Goal: Navigation & Orientation: Find specific page/section

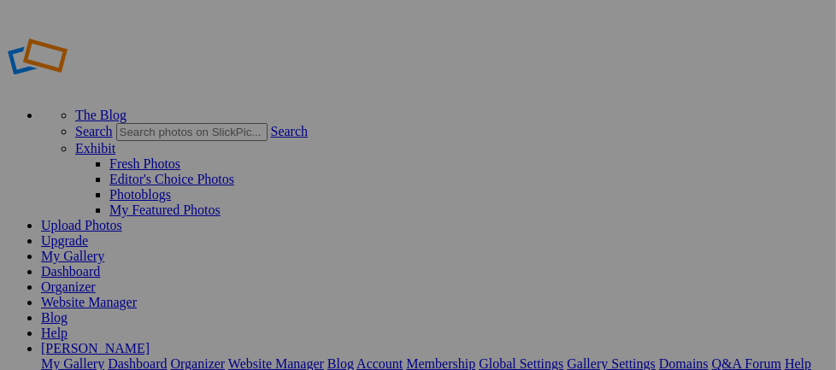
scroll to position [4, 0]
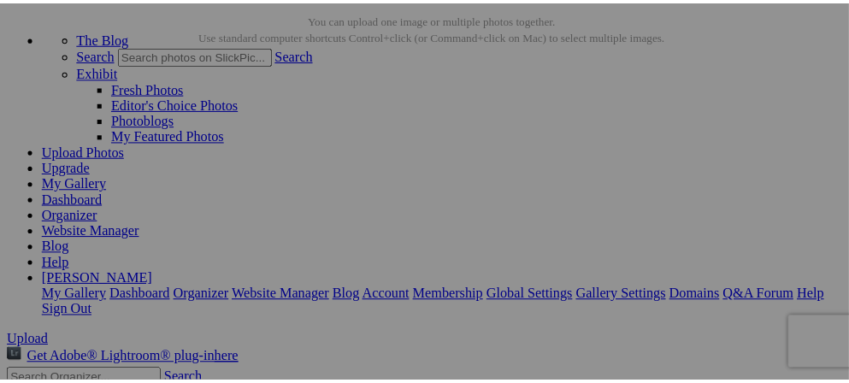
scroll to position [101, 0]
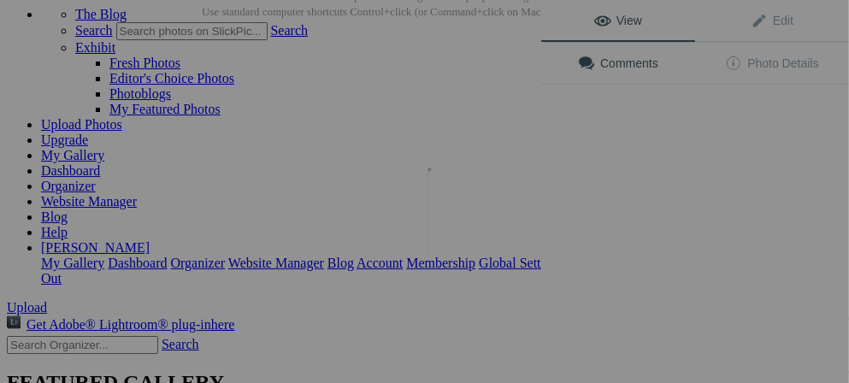
click at [521, 210] on button at bounding box center [477, 191] width 128 height 138
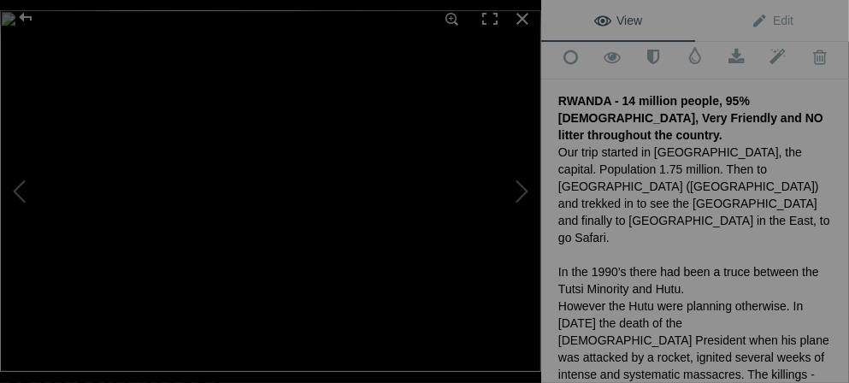
scroll to position [21, 0]
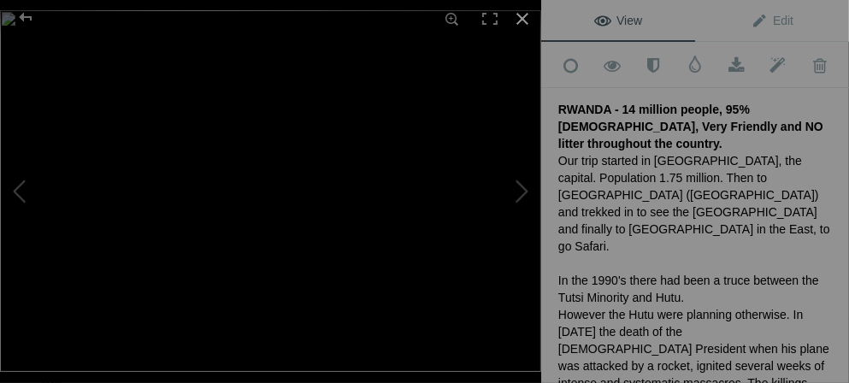
click at [521, 18] on div at bounding box center [523, 19] width 38 height 38
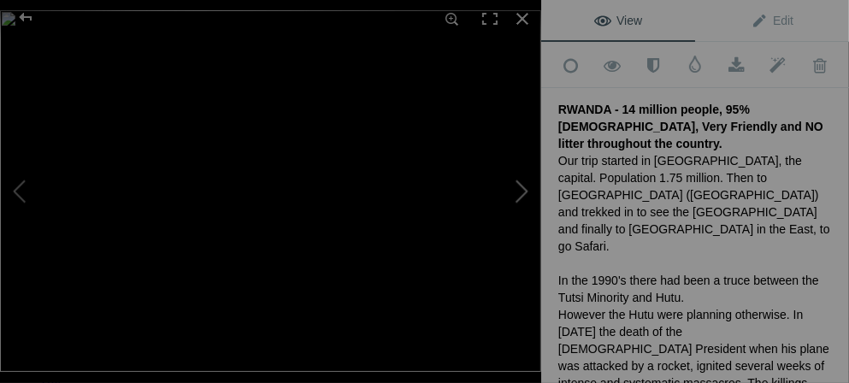
click at [525, 192] on button at bounding box center [477, 191] width 128 height 138
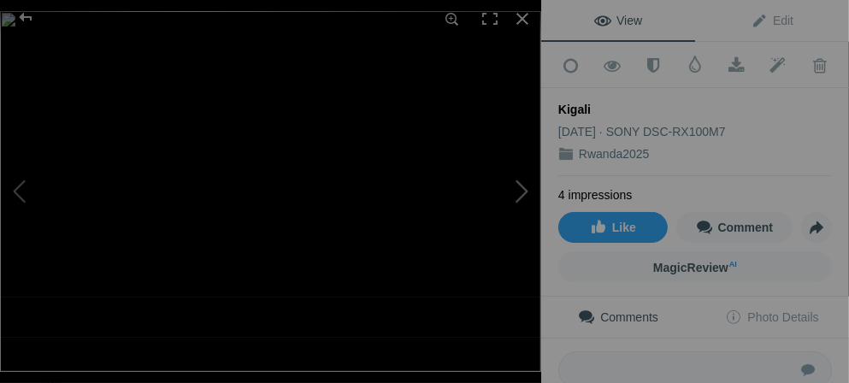
click at [525, 192] on button at bounding box center [477, 191] width 128 height 138
click at [524, 192] on button at bounding box center [477, 191] width 128 height 138
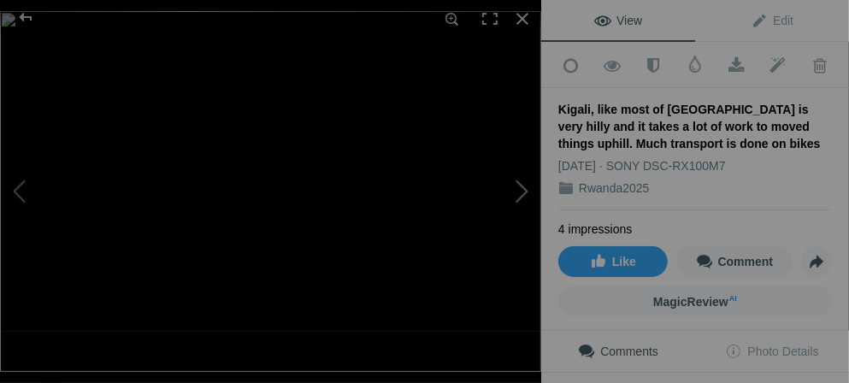
click at [524, 192] on button at bounding box center [477, 191] width 128 height 138
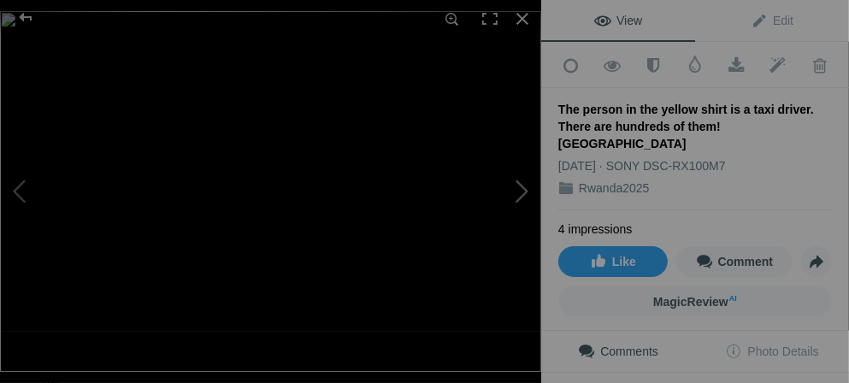
click at [524, 192] on button at bounding box center [477, 191] width 128 height 138
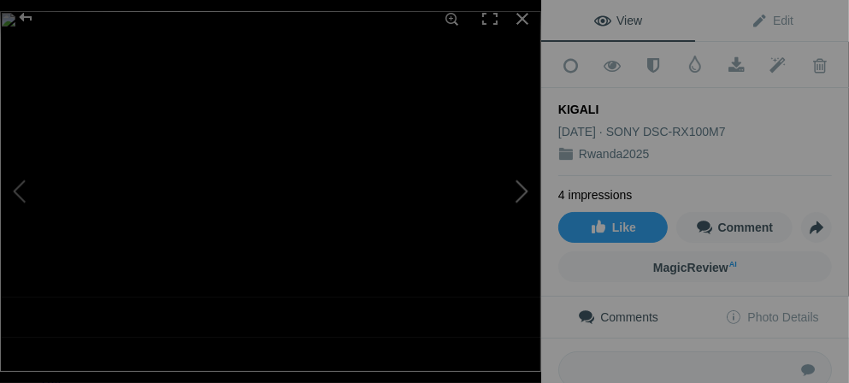
click at [524, 192] on button at bounding box center [477, 191] width 128 height 138
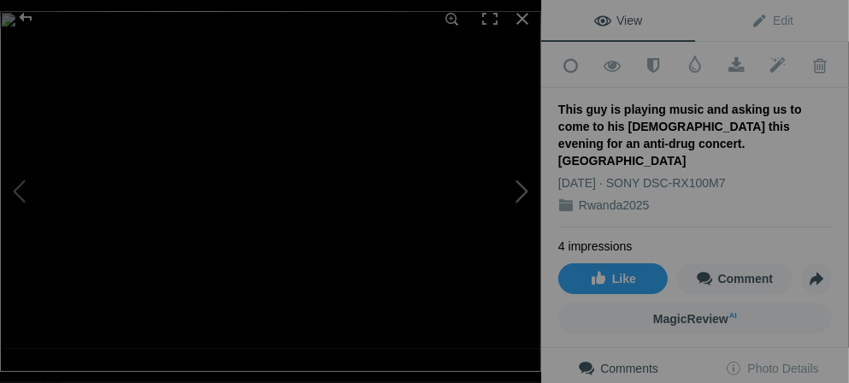
click at [524, 192] on button at bounding box center [477, 191] width 128 height 138
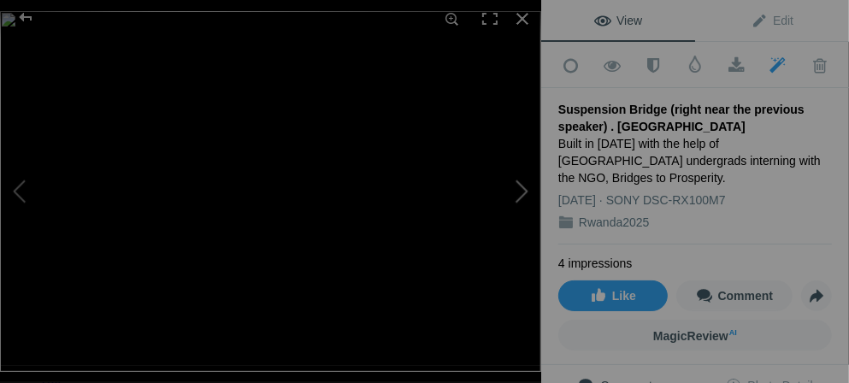
click at [524, 192] on button at bounding box center [477, 191] width 128 height 138
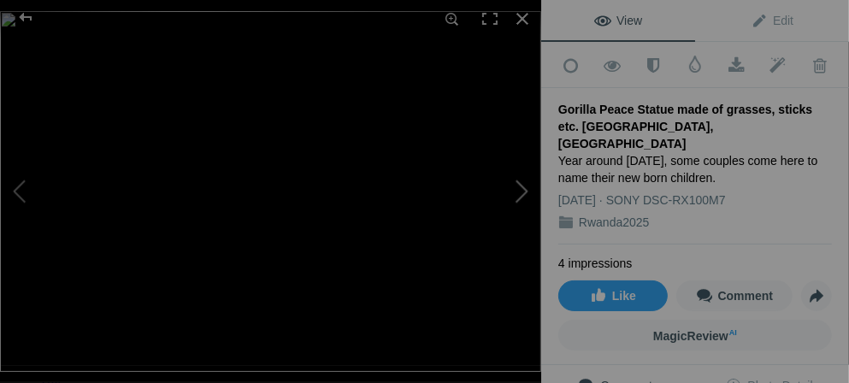
click at [524, 192] on button at bounding box center [477, 191] width 128 height 138
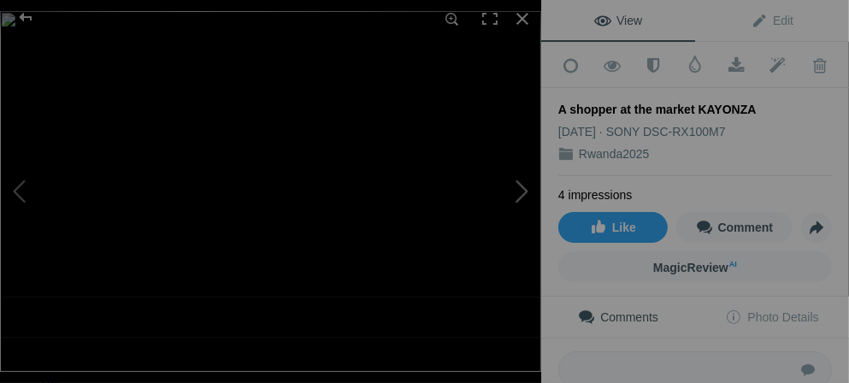
click at [524, 192] on button at bounding box center [477, 191] width 128 height 138
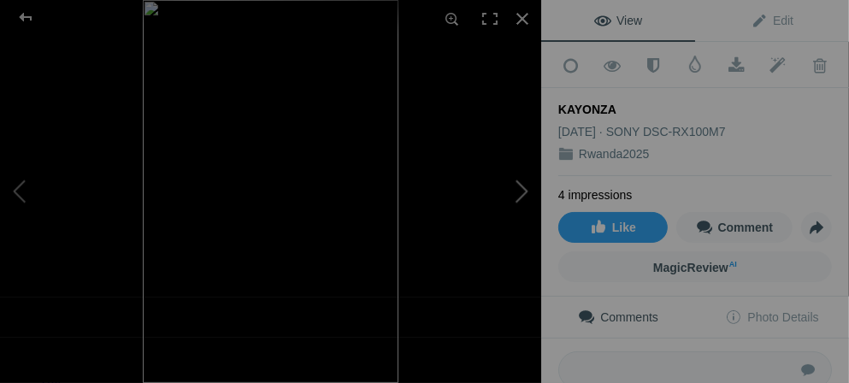
click at [524, 192] on button at bounding box center [477, 191] width 128 height 138
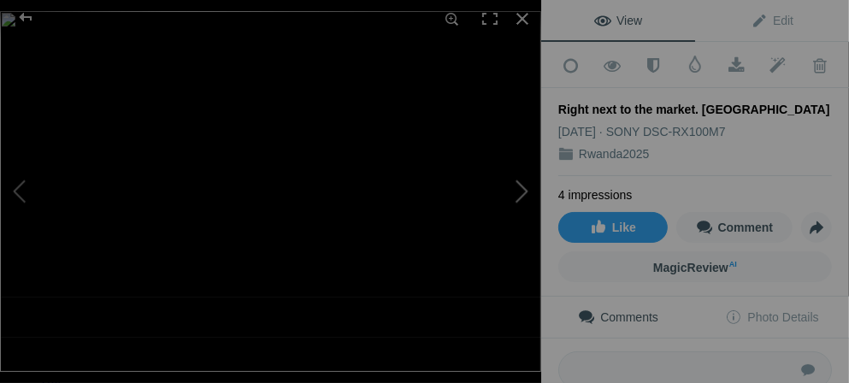
click at [524, 192] on button at bounding box center [477, 191] width 128 height 138
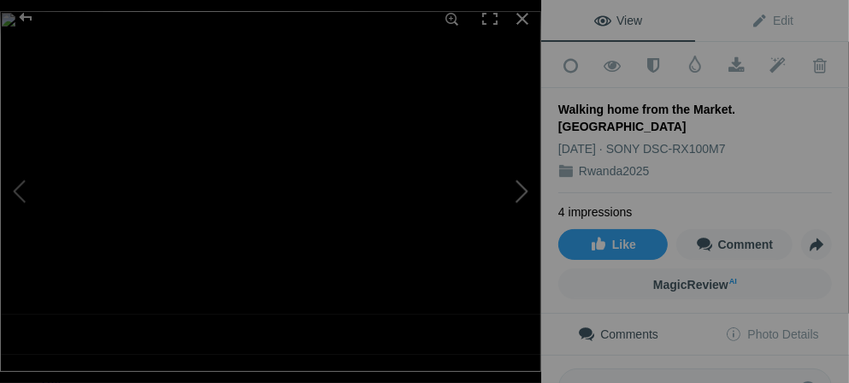
click at [524, 192] on button at bounding box center [477, 191] width 128 height 138
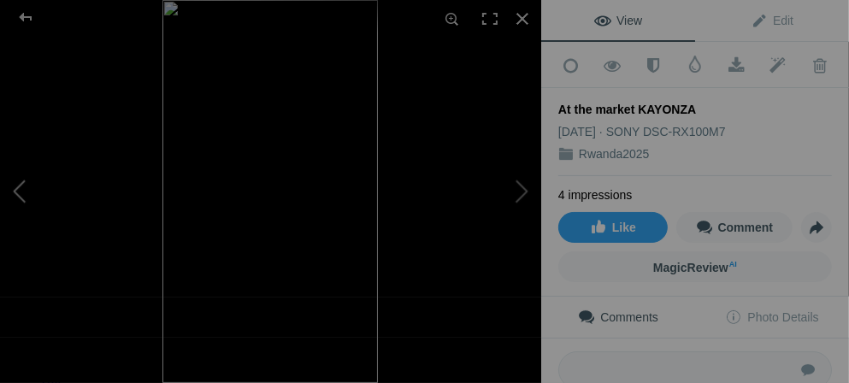
click at [21, 181] on button at bounding box center [64, 191] width 128 height 138
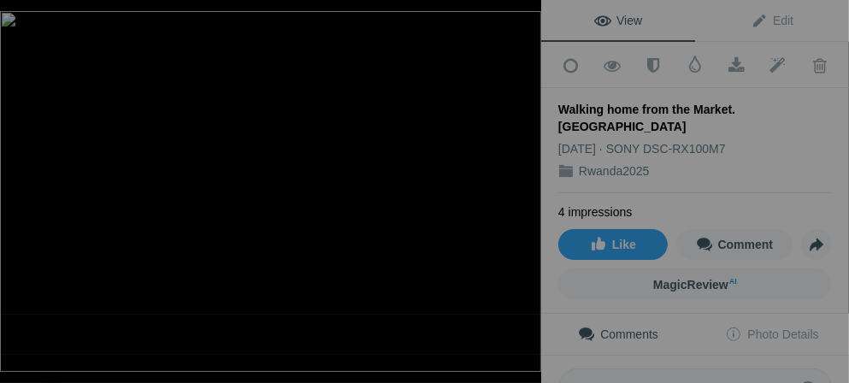
click at [523, 193] on button at bounding box center [477, 191] width 128 height 138
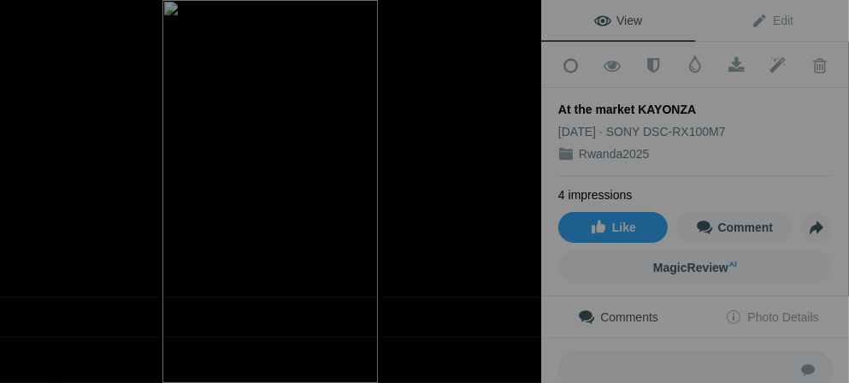
click at [523, 193] on button at bounding box center [477, 191] width 128 height 138
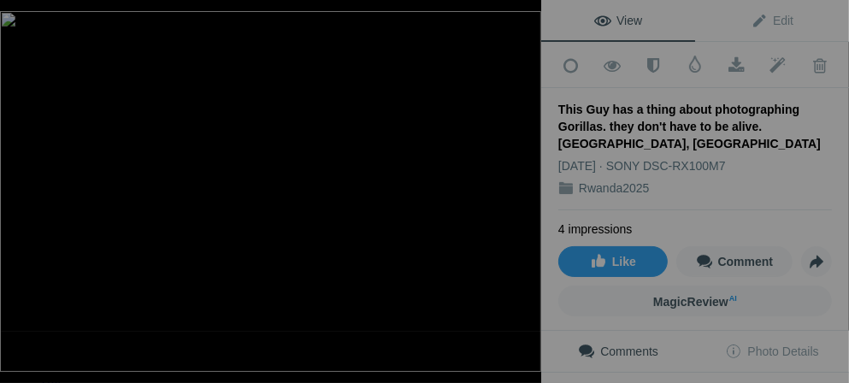
click at [523, 193] on button at bounding box center [477, 191] width 128 height 138
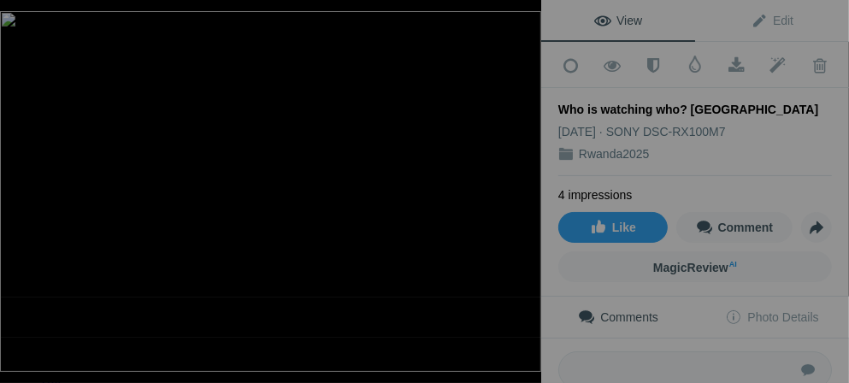
click at [523, 193] on button at bounding box center [477, 191] width 128 height 138
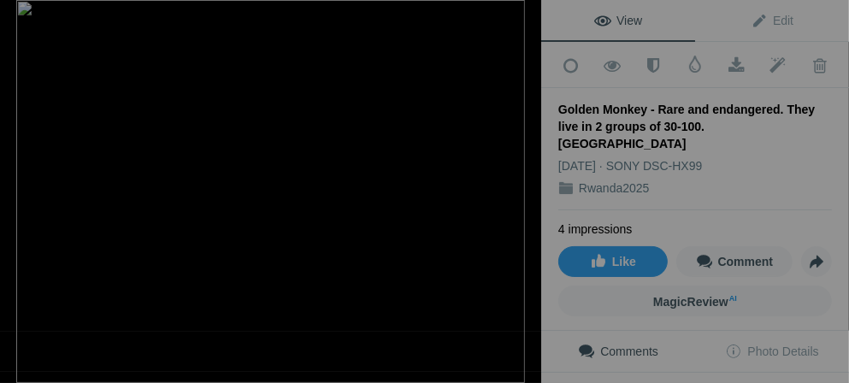
click at [523, 193] on button at bounding box center [477, 191] width 128 height 138
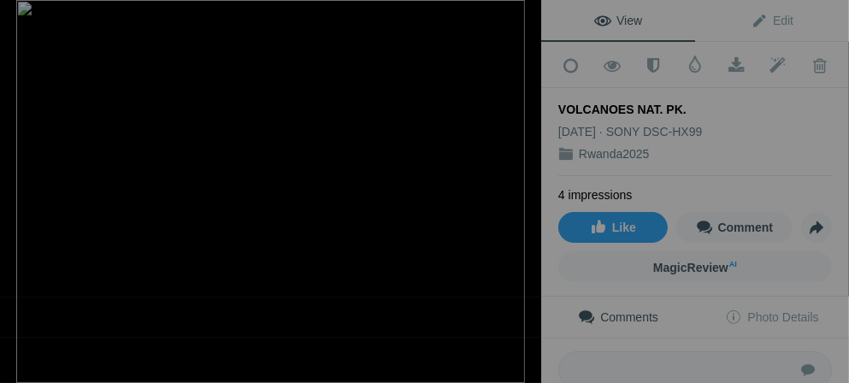
click at [523, 193] on button at bounding box center [477, 191] width 128 height 138
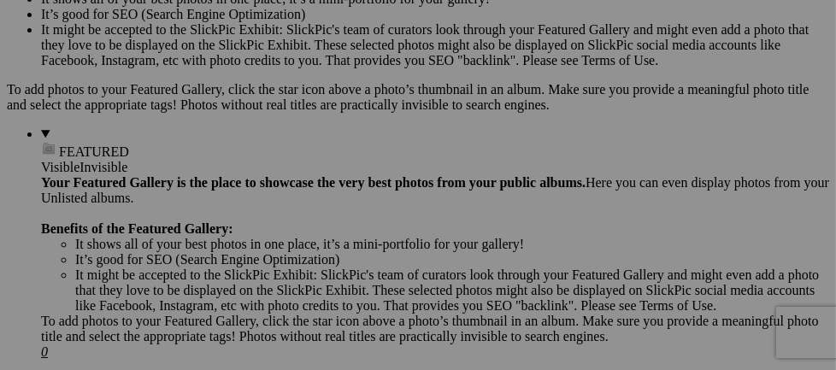
scroll to position [680, 0]
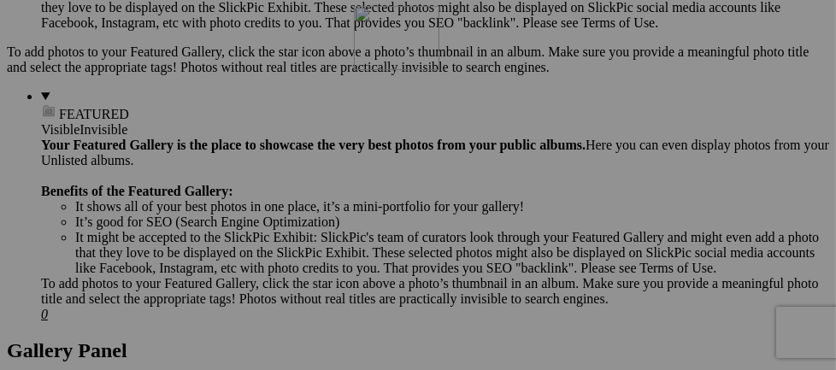
drag, startPoint x: 747, startPoint y: 157, endPoint x: 600, endPoint y: 154, distance: 147.1
